Goal: Task Accomplishment & Management: Complete application form

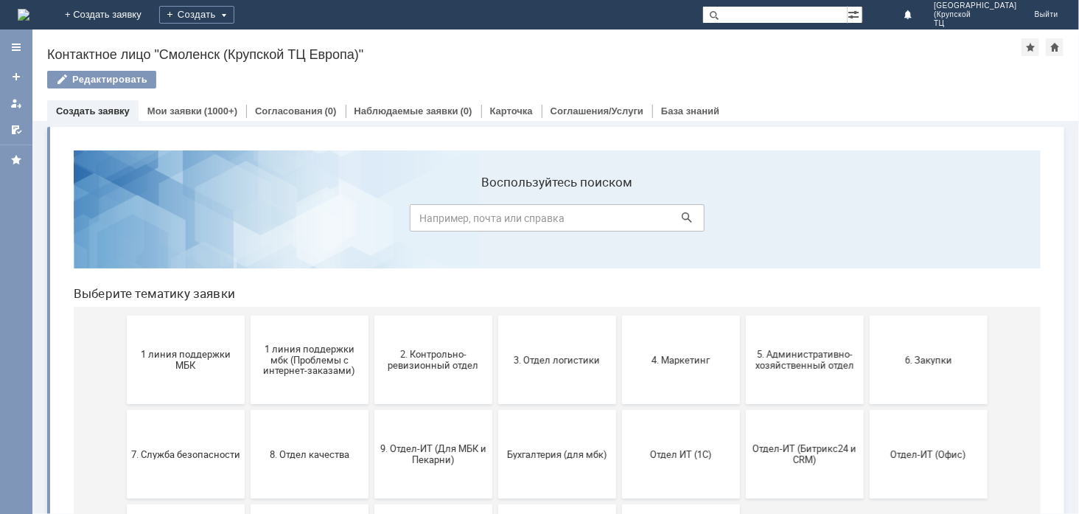
click at [122, 111] on link "Создать заявку" at bounding box center [93, 110] width 74 height 11
click at [164, 111] on link "Мои заявки" at bounding box center [174, 110] width 55 height 11
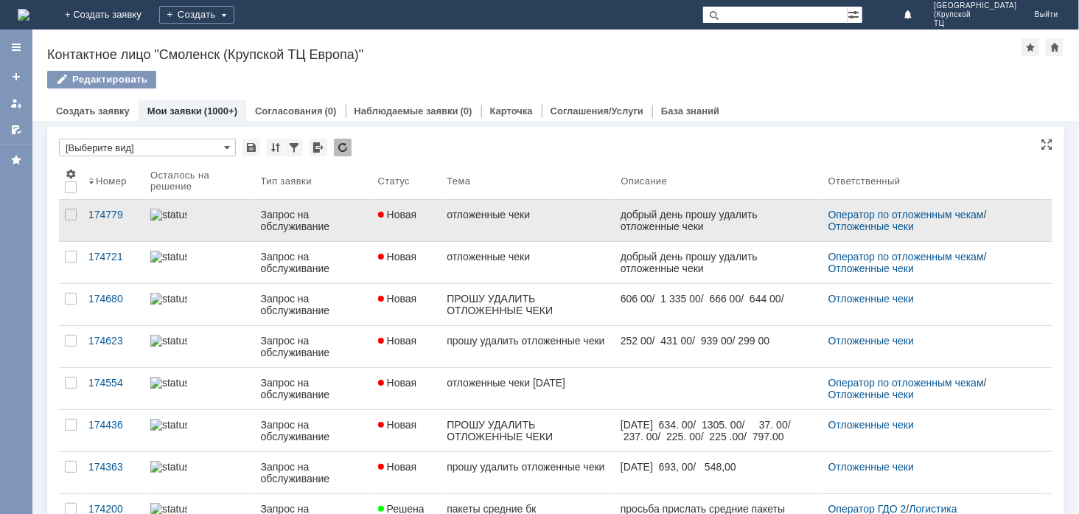
click at [461, 224] on link "отложенные чеки" at bounding box center [528, 220] width 174 height 41
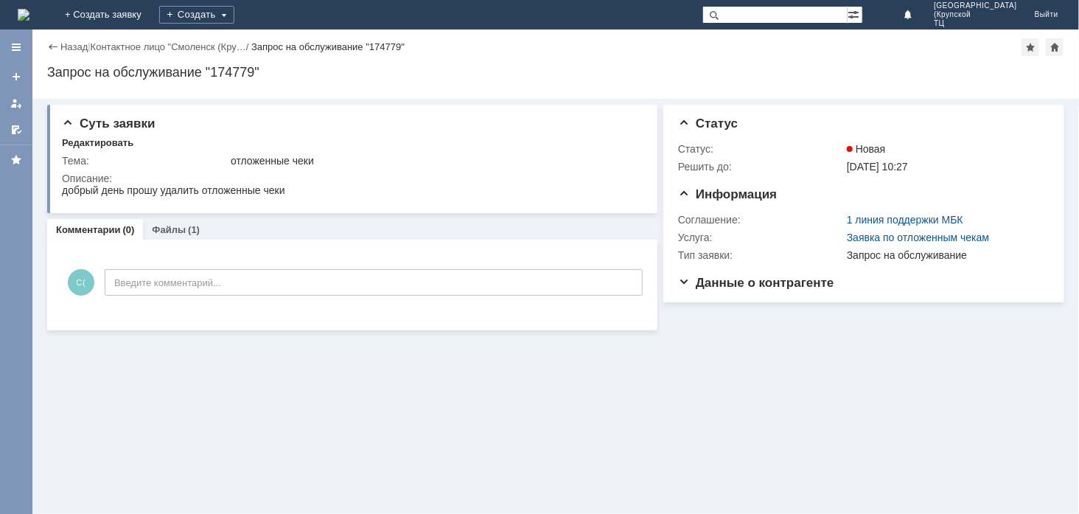
click at [57, 42] on div "Назад" at bounding box center [67, 46] width 41 height 11
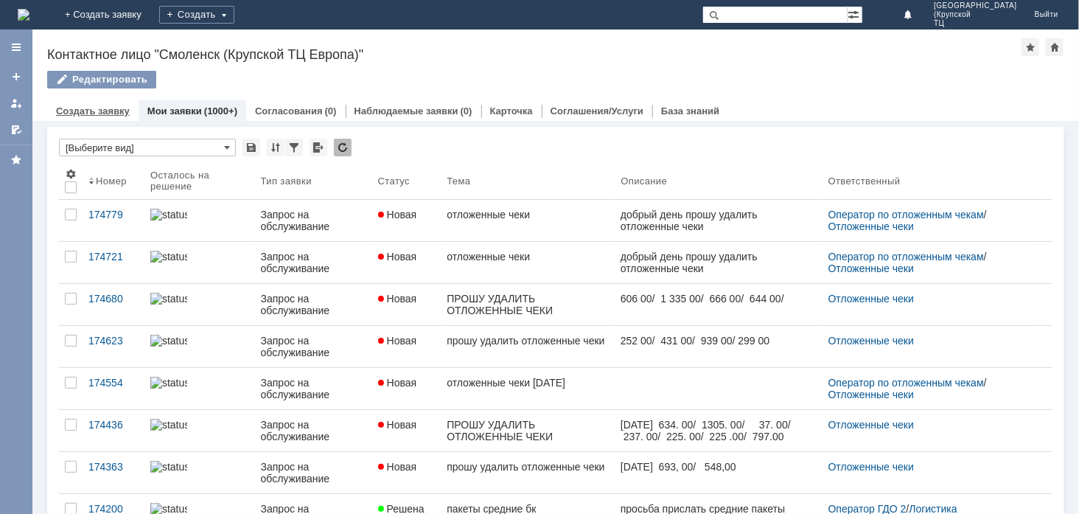
click at [114, 113] on link "Создать заявку" at bounding box center [93, 110] width 74 height 11
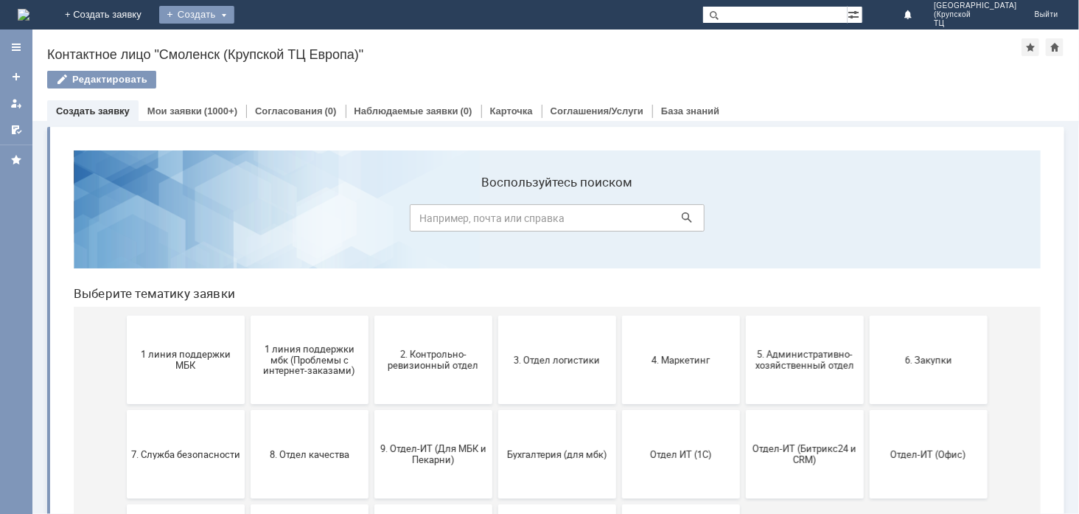
click at [234, 11] on div "Создать" at bounding box center [196, 15] width 75 height 18
click at [274, 37] on link "Заявка" at bounding box center [218, 44] width 112 height 18
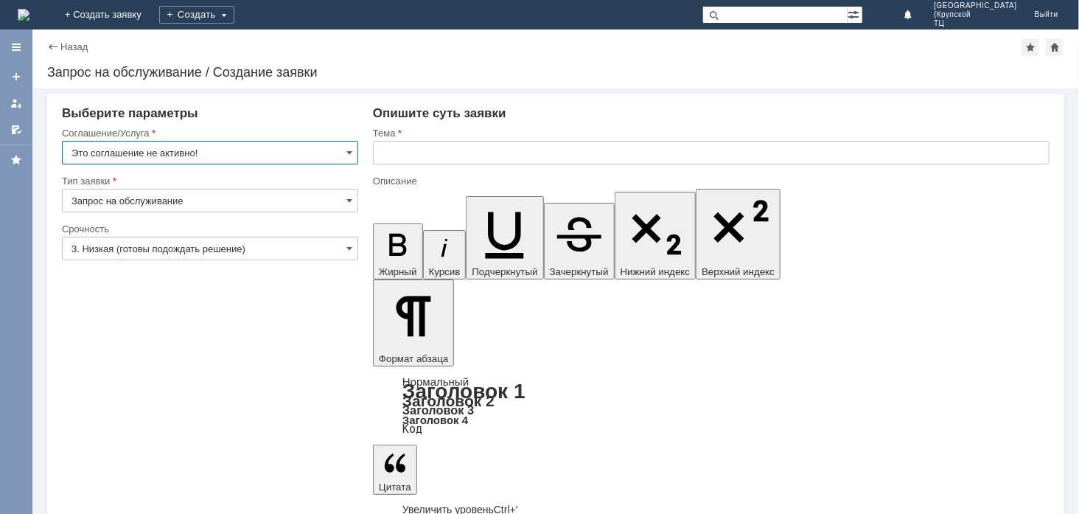
click at [223, 254] on input "3. Низкая (готовы подождать решение)" at bounding box center [210, 249] width 296 height 24
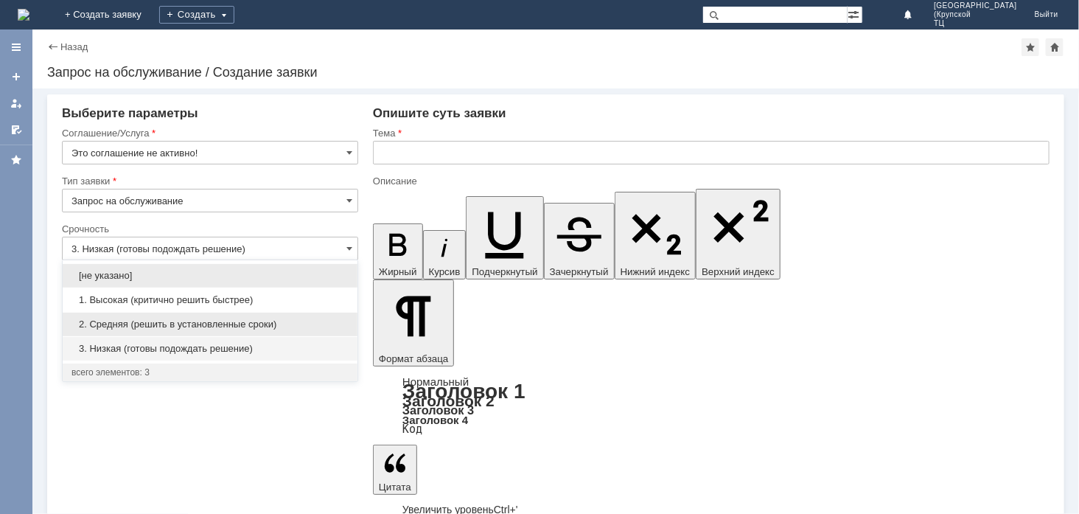
click at [212, 323] on span "2. Средняя (решить в установленные сроки)" at bounding box center [209, 324] width 277 height 12
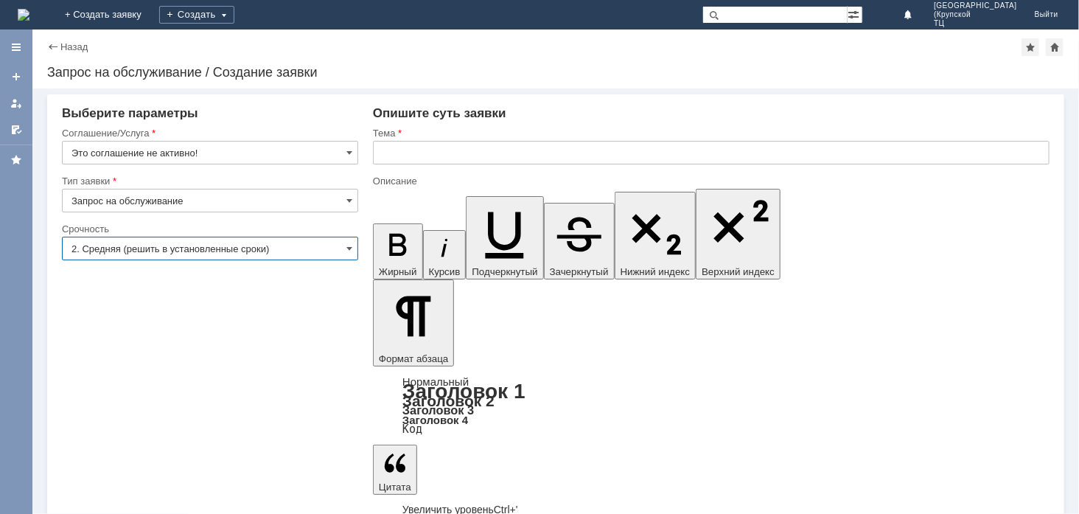
type input "2. Средняя (решить в установленные сроки)"
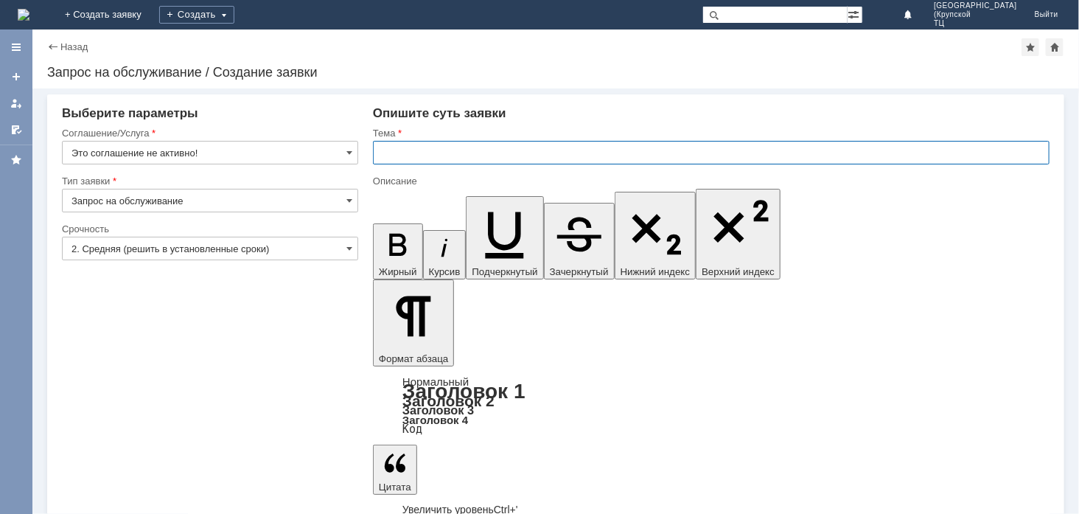
click at [475, 161] on input "text" at bounding box center [711, 153] width 677 height 24
type input "прошу удалить отложенные чеки"
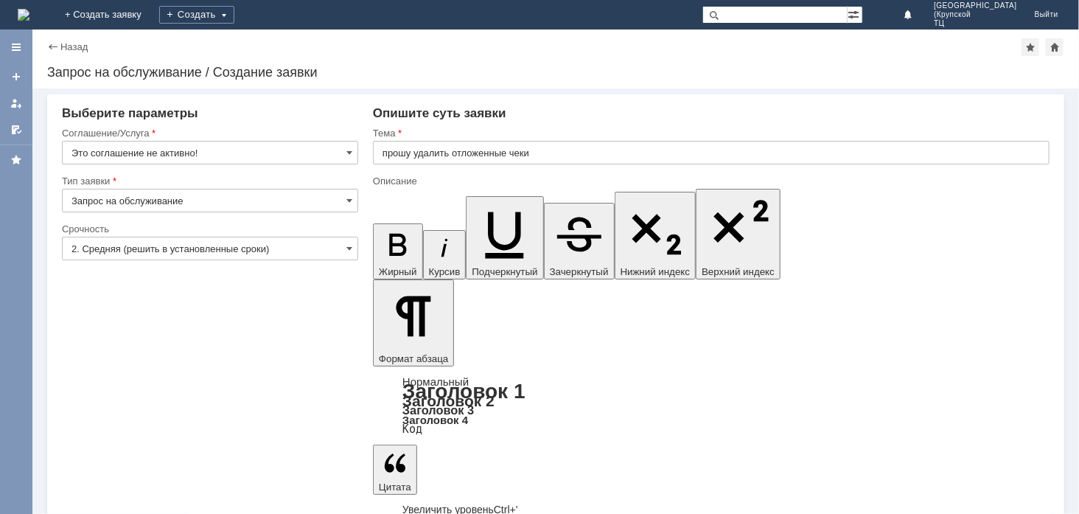
click at [398, 150] on input "прошу удалить отложенные чеки" at bounding box center [711, 153] width 677 height 24
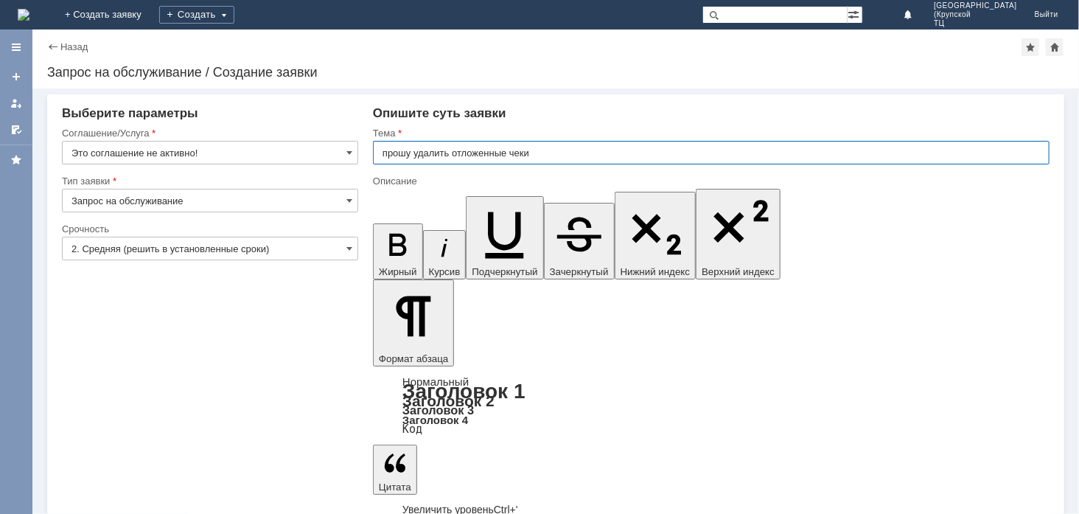
click at [558, 159] on input "прошу удалить отложенные чеки" at bounding box center [711, 153] width 677 height 24
